Goal: Check status: Check status

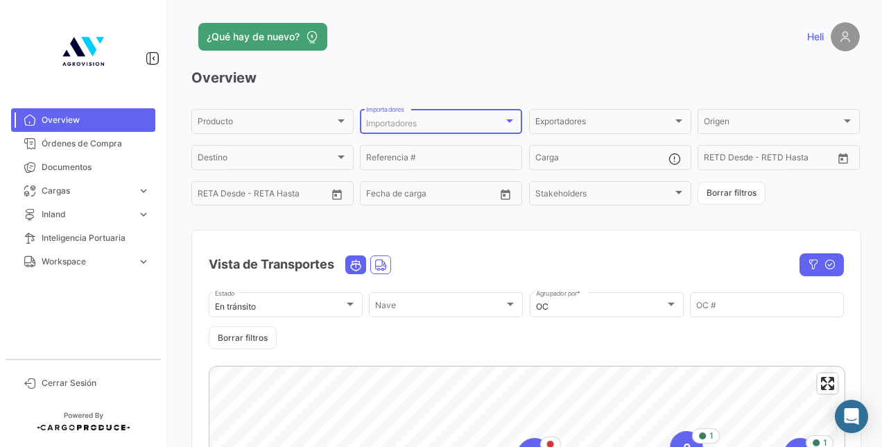
click at [508, 128] on div "Importadores" at bounding box center [441, 124] width 150 height 10
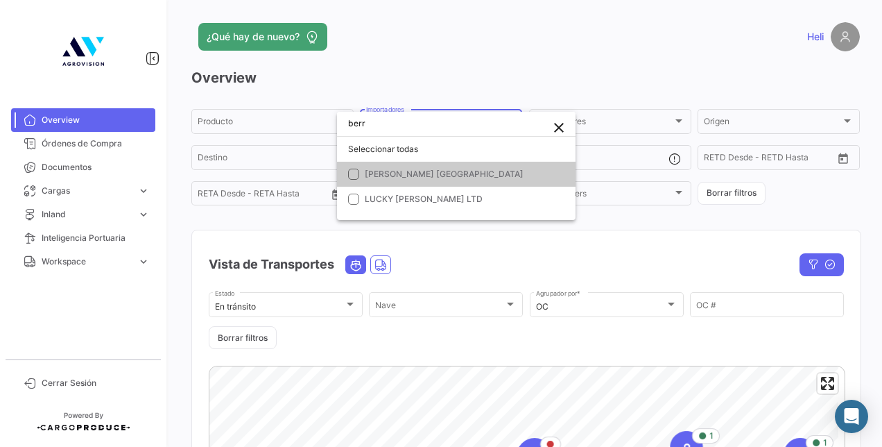
type input "berr"
click at [351, 169] on mat-pseudo-checkbox at bounding box center [353, 174] width 11 height 11
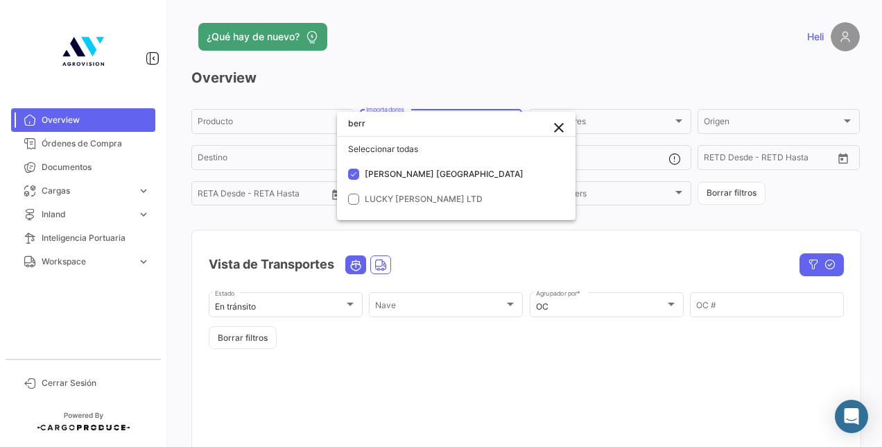
click at [653, 223] on div at bounding box center [441, 223] width 882 height 447
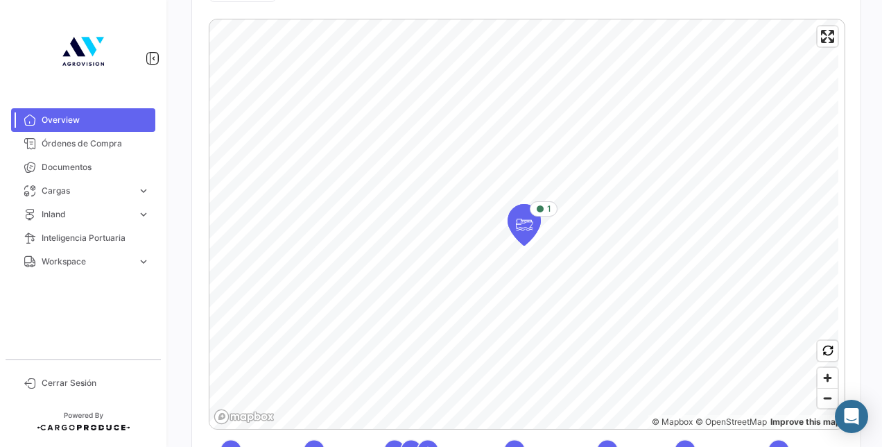
scroll to position [416, 0]
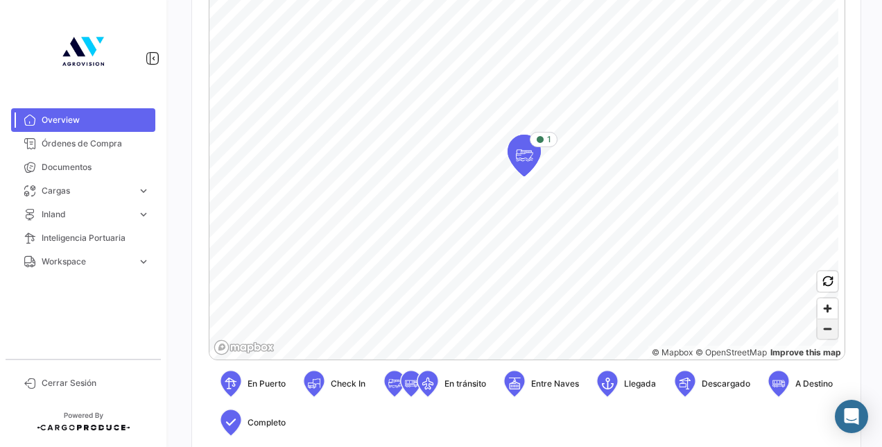
click at [818, 337] on span "Zoom out" at bounding box center [828, 328] width 20 height 19
click at [515, 233] on icon "Map marker" at bounding box center [508, 235] width 19 height 29
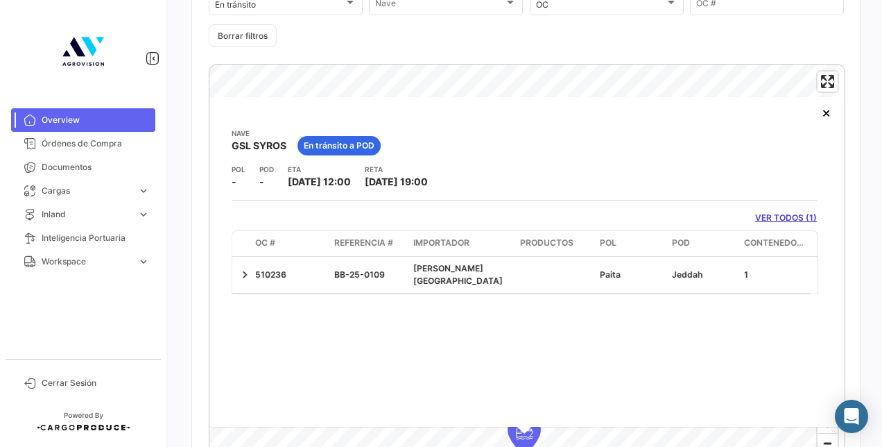
scroll to position [316, 0]
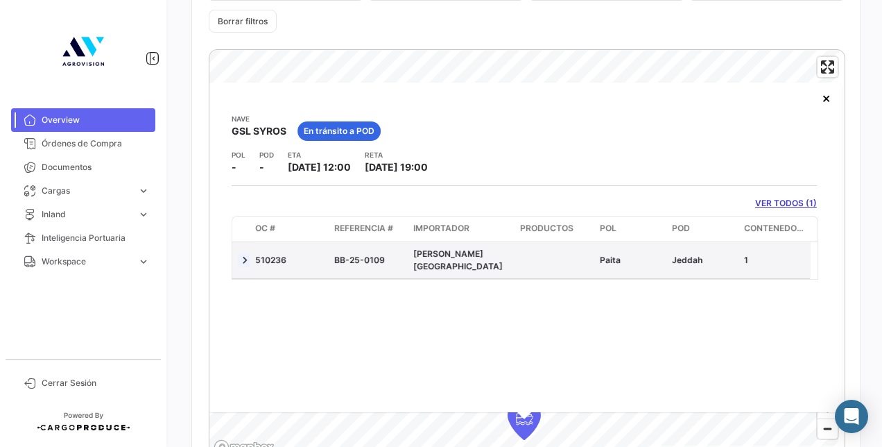
click at [250, 253] on link at bounding box center [245, 260] width 14 height 14
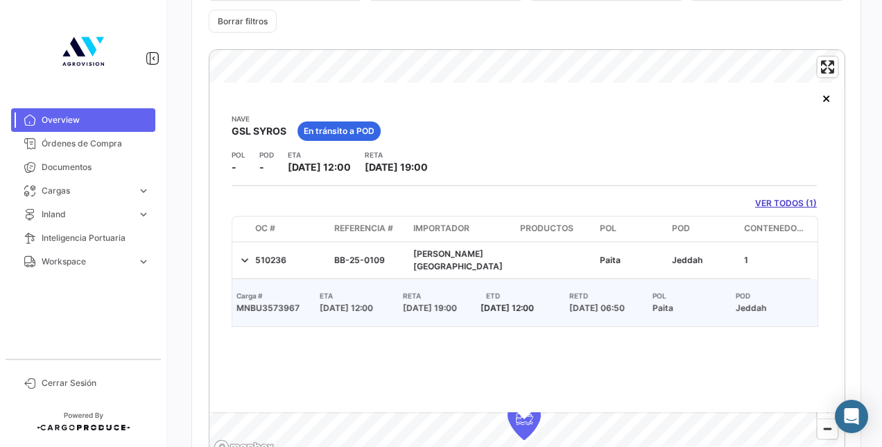
scroll to position [0, 0]
click at [816, 96] on button "×" at bounding box center [827, 98] width 28 height 28
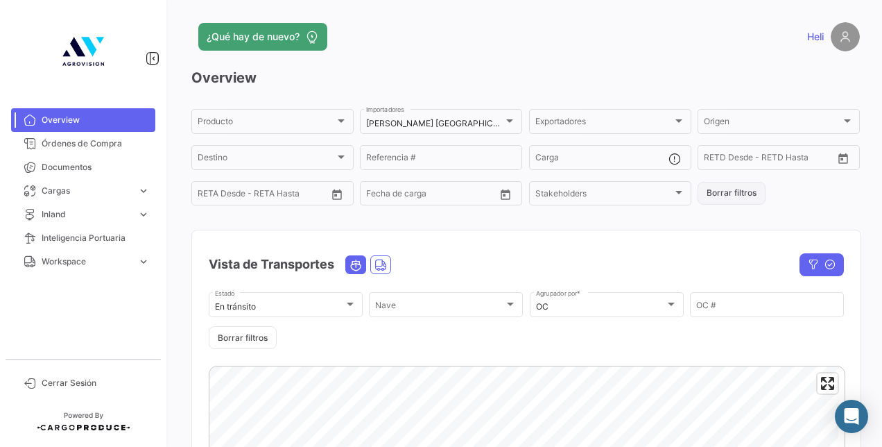
click at [742, 193] on button "Borrar filtros" at bounding box center [732, 193] width 68 height 23
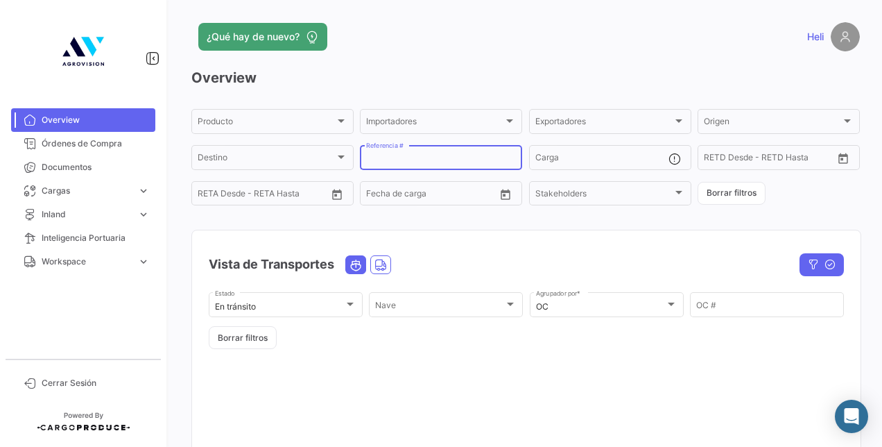
click at [442, 160] on input "Referencia #" at bounding box center [441, 160] width 150 height 10
paste input "BB-25-0204"
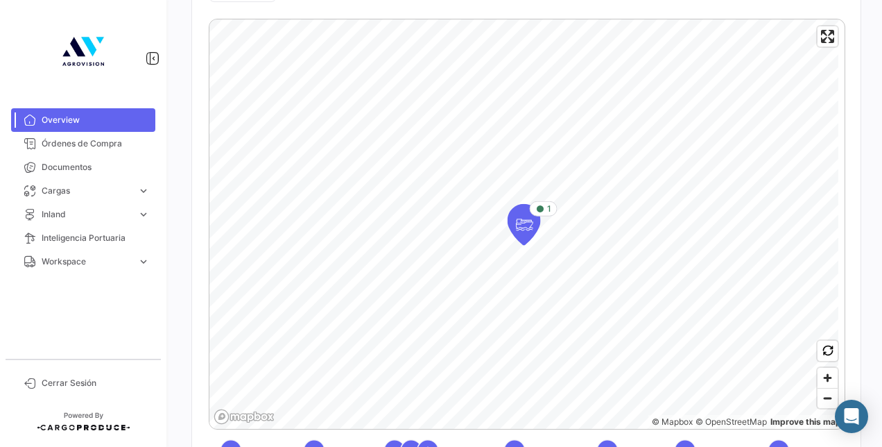
scroll to position [416, 0]
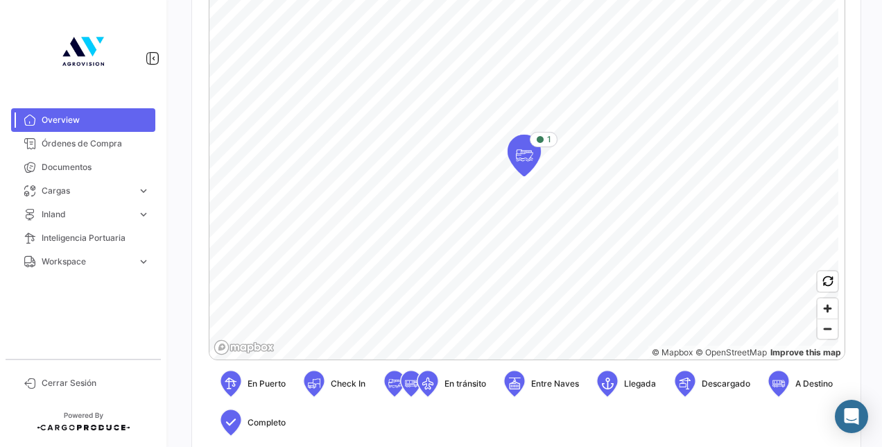
type input "BB-25-0204"
click at [818, 329] on span "Zoom out" at bounding box center [828, 328] width 20 height 19
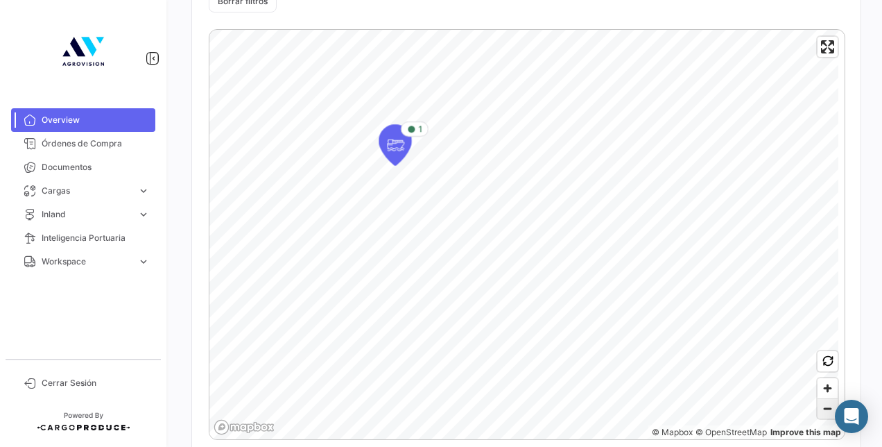
scroll to position [347, 0]
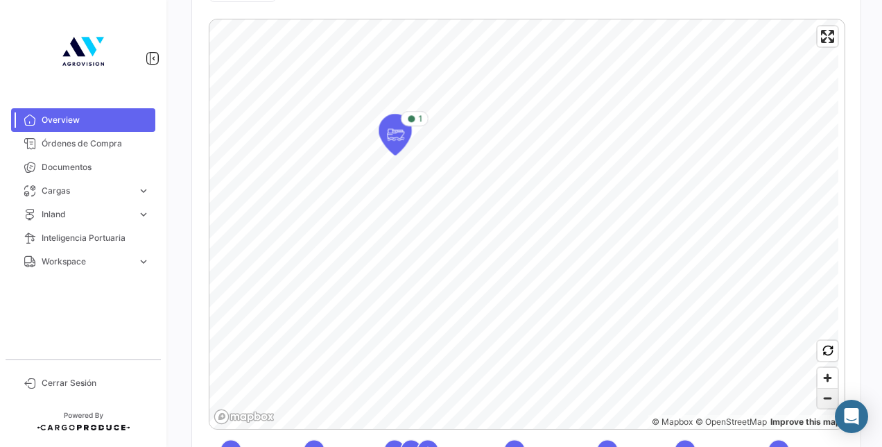
click at [819, 399] on span "Zoom out" at bounding box center [828, 397] width 20 height 19
click at [517, 216] on icon "Map marker" at bounding box center [515, 222] width 19 height 29
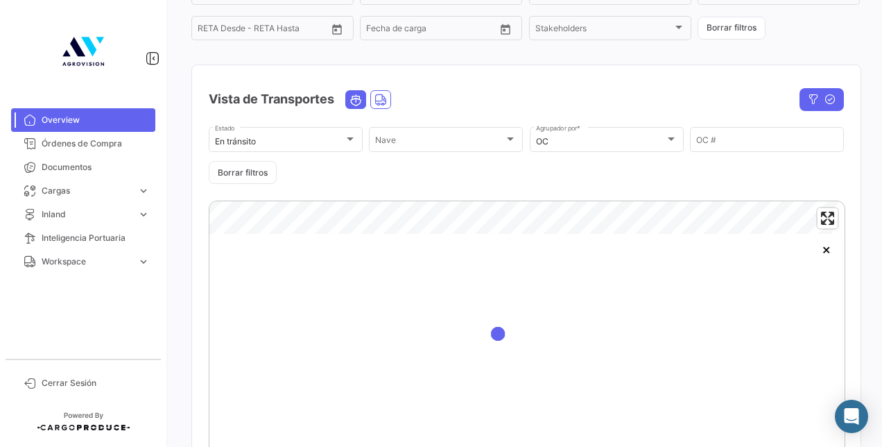
scroll to position [304, 0]
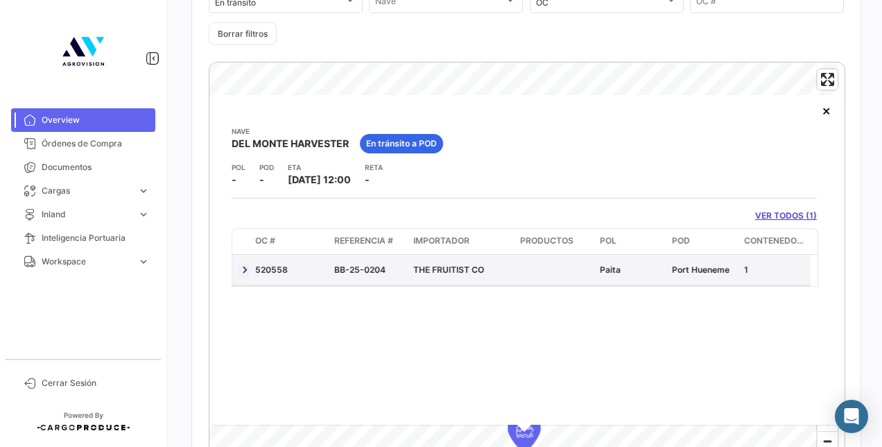
click at [241, 268] on link at bounding box center [245, 270] width 14 height 14
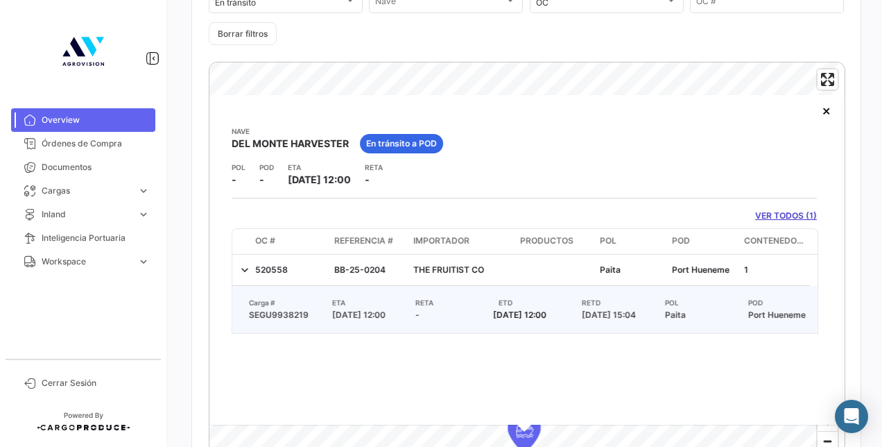
click at [784, 217] on link "VER TODOS (1)" at bounding box center [786, 215] width 62 height 12
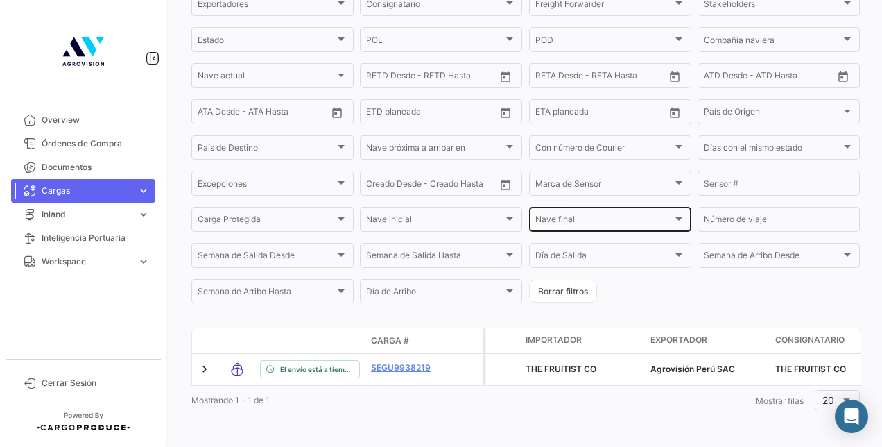
scroll to position [256, 0]
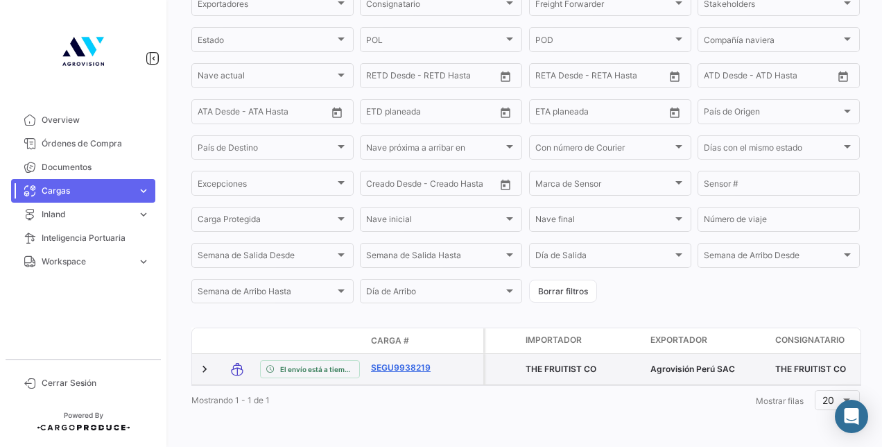
click at [395, 361] on link "SEGU9938219" at bounding box center [407, 367] width 72 height 12
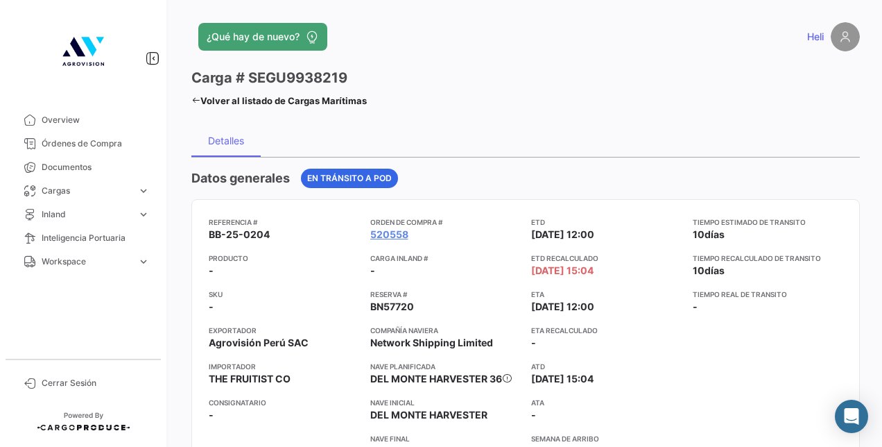
scroll to position [347, 0]
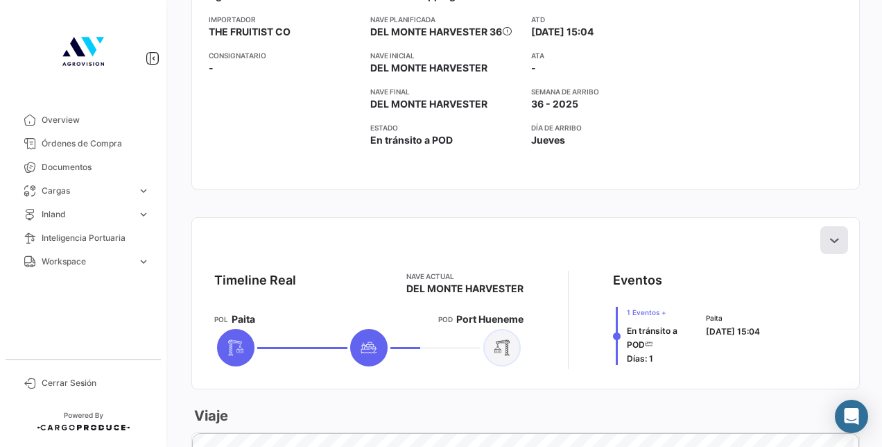
click at [827, 241] on icon at bounding box center [834, 240] width 14 height 14
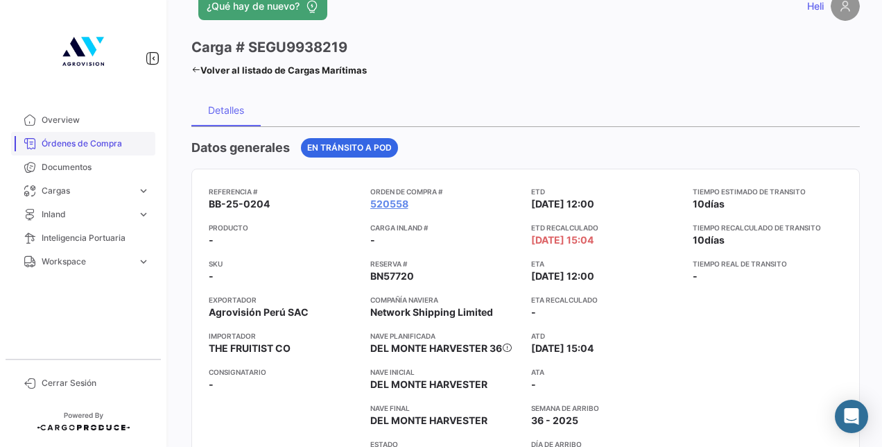
scroll to position [0, 0]
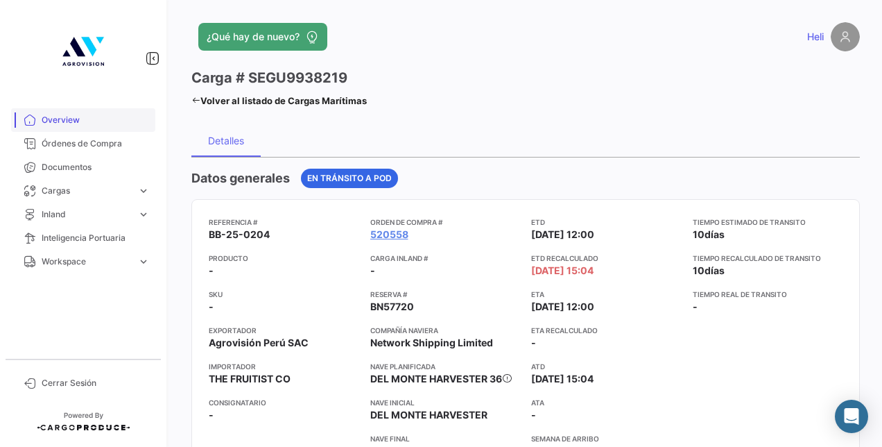
click at [65, 120] on span "Overview" at bounding box center [96, 120] width 108 height 12
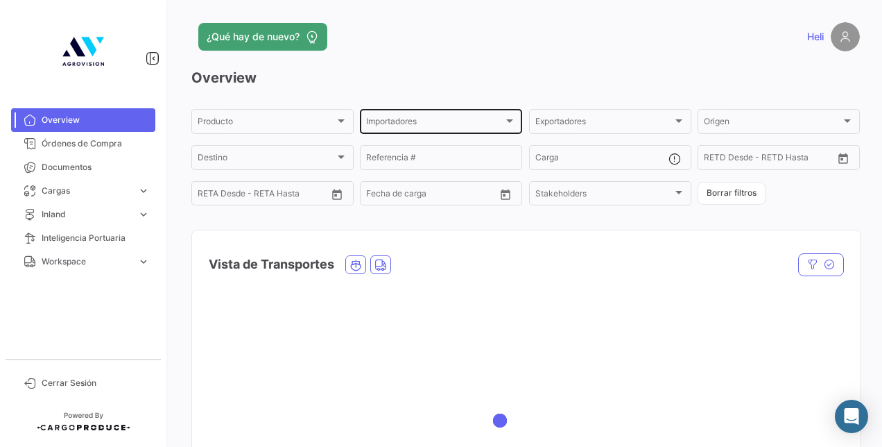
click at [490, 128] on div "Importadores" at bounding box center [434, 124] width 137 height 10
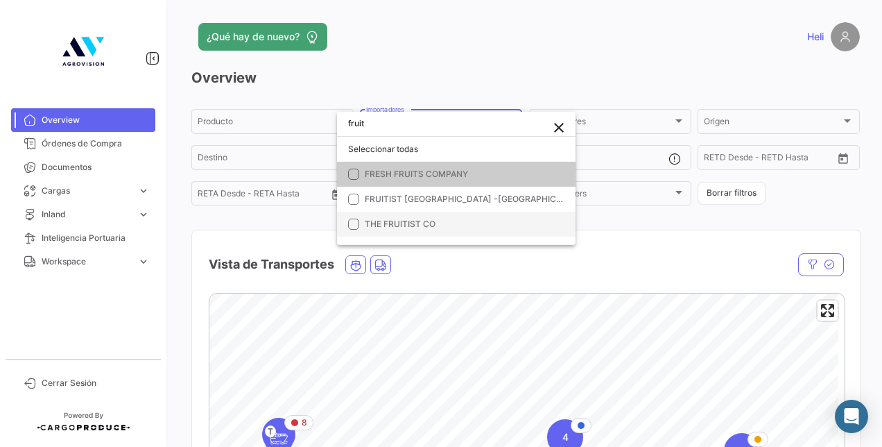
type input "fruit"
click at [352, 226] on mat-pseudo-checkbox at bounding box center [353, 223] width 11 height 11
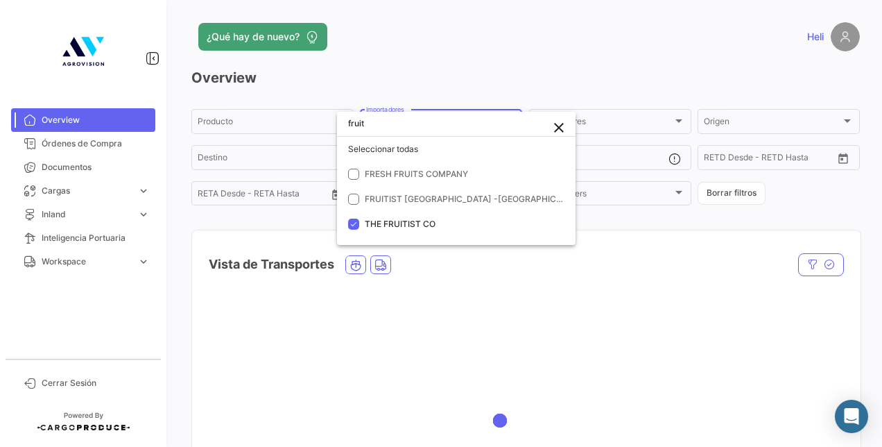
click at [628, 241] on div at bounding box center [441, 223] width 882 height 447
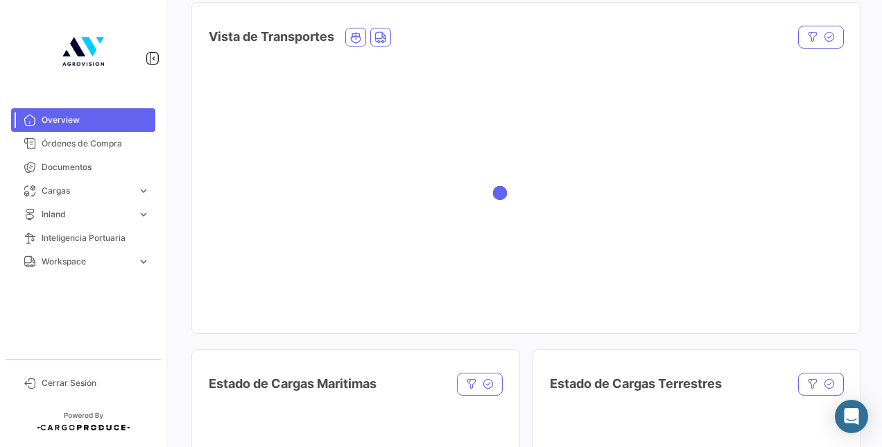
scroll to position [277, 0]
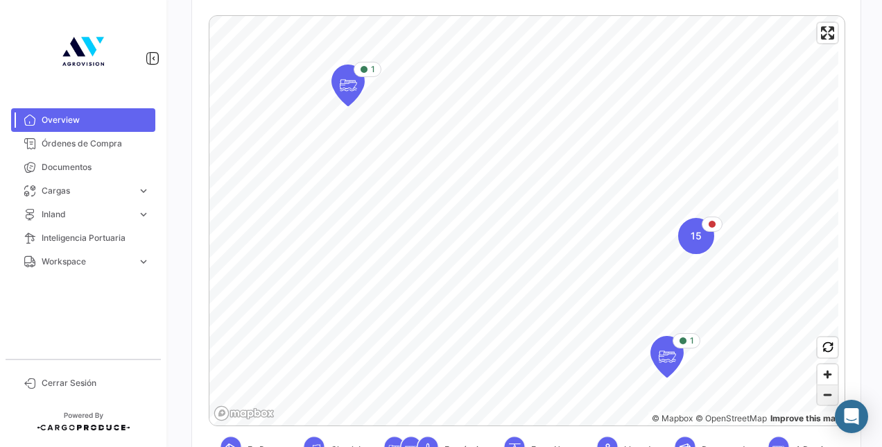
click at [818, 391] on span "Zoom out" at bounding box center [828, 394] width 20 height 19
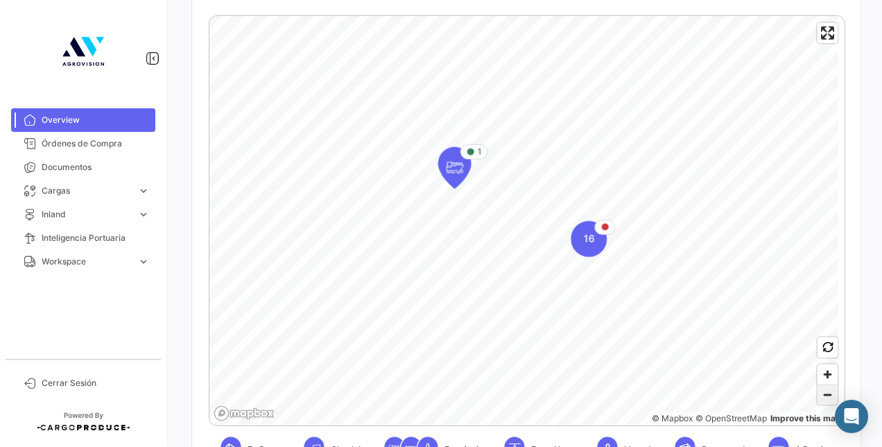
click at [818, 391] on span "Zoom out" at bounding box center [828, 394] width 20 height 19
